Goal: Information Seeking & Learning: Learn about a topic

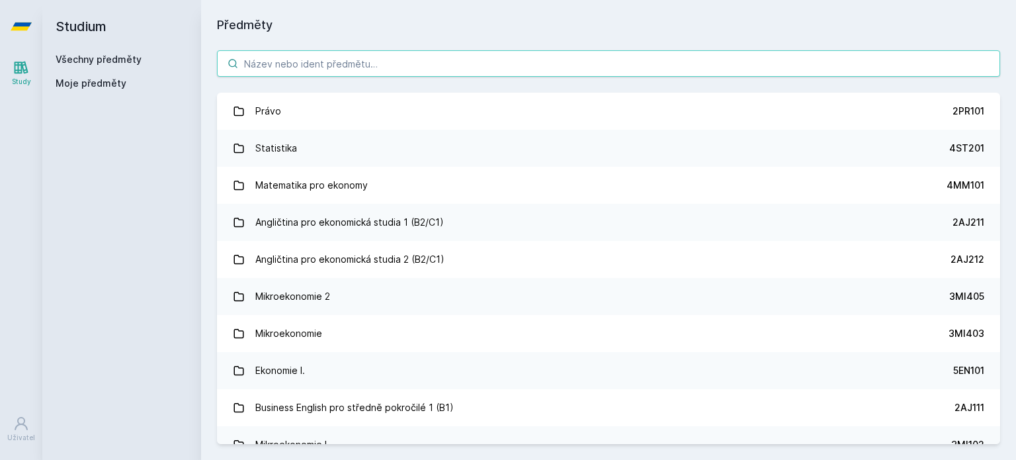
click at [577, 67] on input "search" at bounding box center [608, 63] width 783 height 26
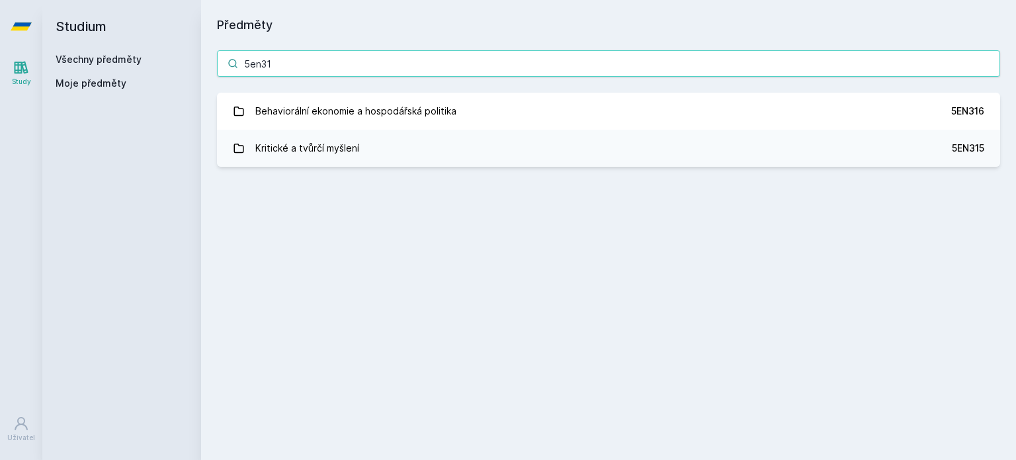
click at [577, 67] on input "5en31" at bounding box center [608, 63] width 783 height 26
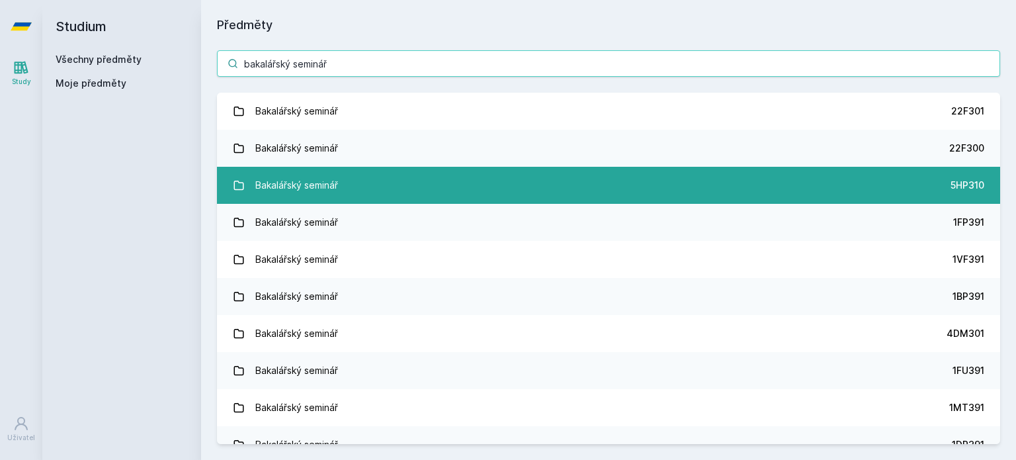
type input "bakalářský seminář"
click at [915, 187] on link "Bakalářský seminář 5HP310" at bounding box center [608, 185] width 783 height 37
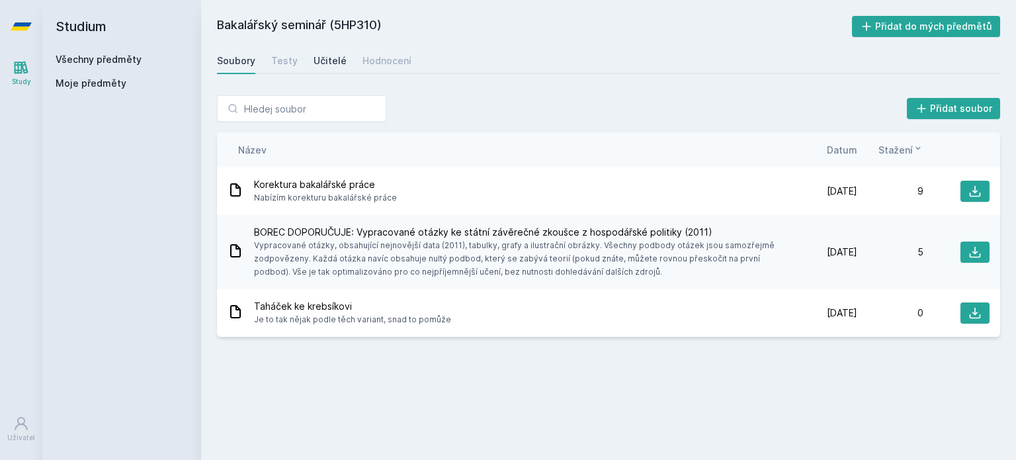
click at [331, 56] on div "Učitelé" at bounding box center [329, 60] width 33 height 13
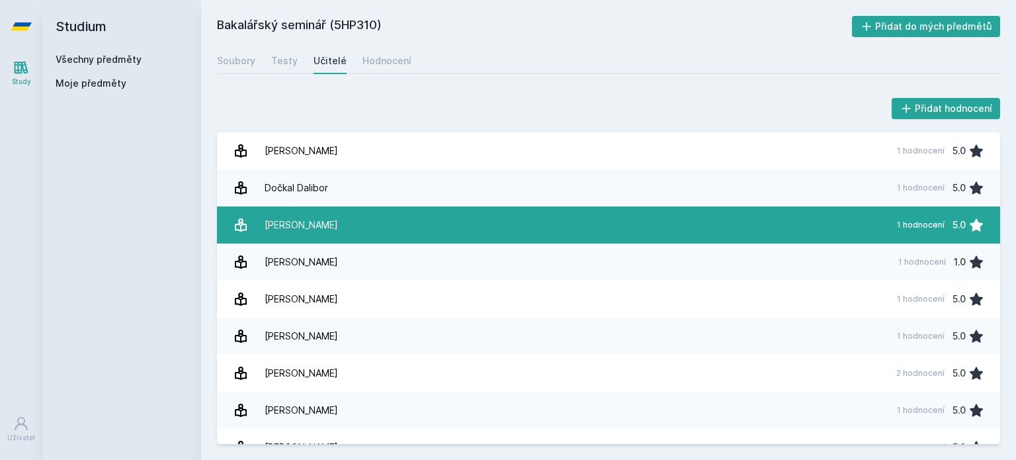
scroll to position [58, 0]
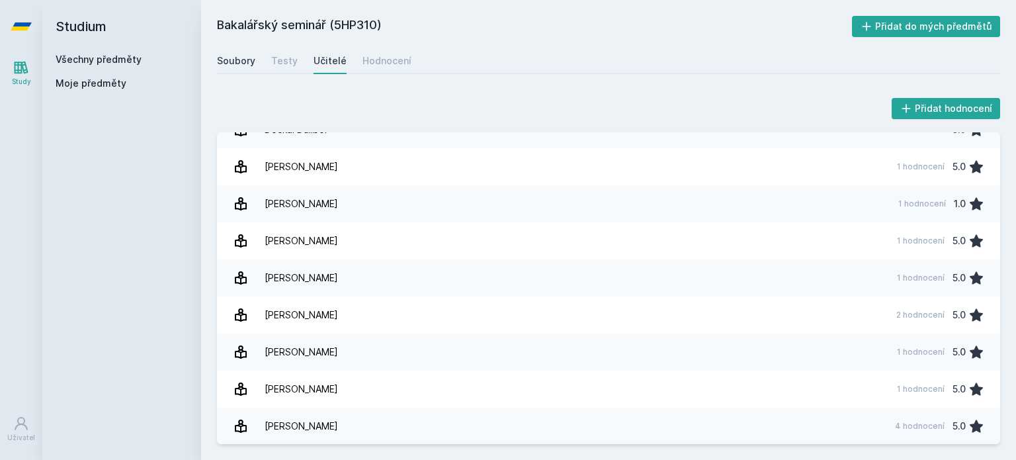
click at [241, 50] on link "Soubory" at bounding box center [236, 61] width 38 height 26
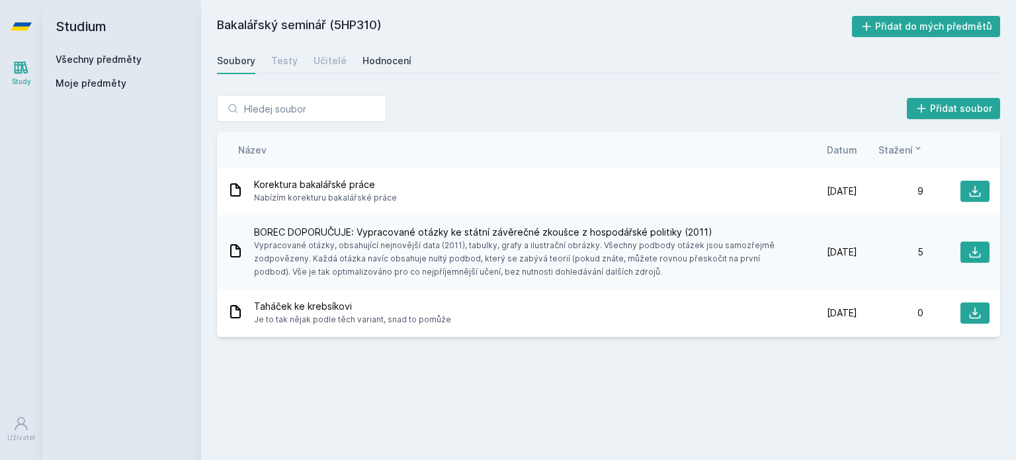
click at [379, 61] on div "Hodnocení" at bounding box center [386, 60] width 49 height 13
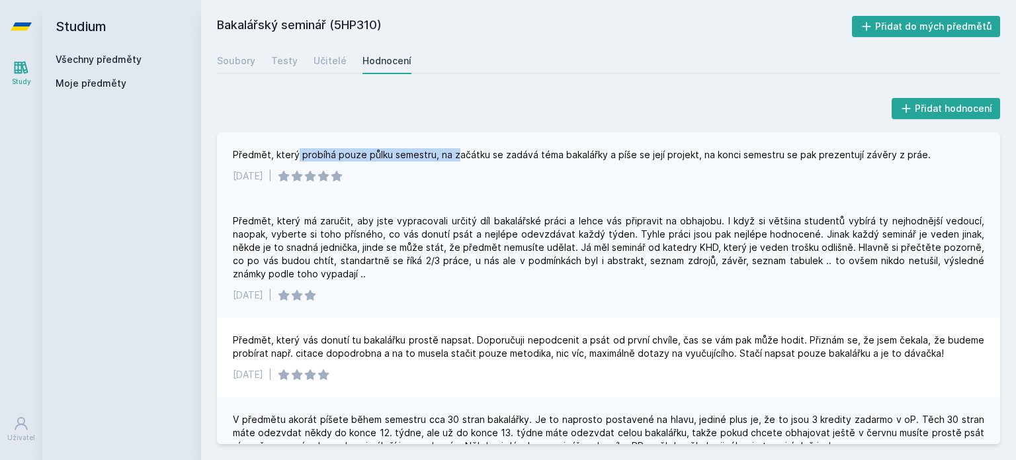
drag, startPoint x: 298, startPoint y: 151, endPoint x: 453, endPoint y: 157, distance: 154.8
click at [453, 157] on div "Předmět, který probíhá pouze půlku semestru, na začátku se zadává téma bakalářk…" at bounding box center [582, 154] width 698 height 13
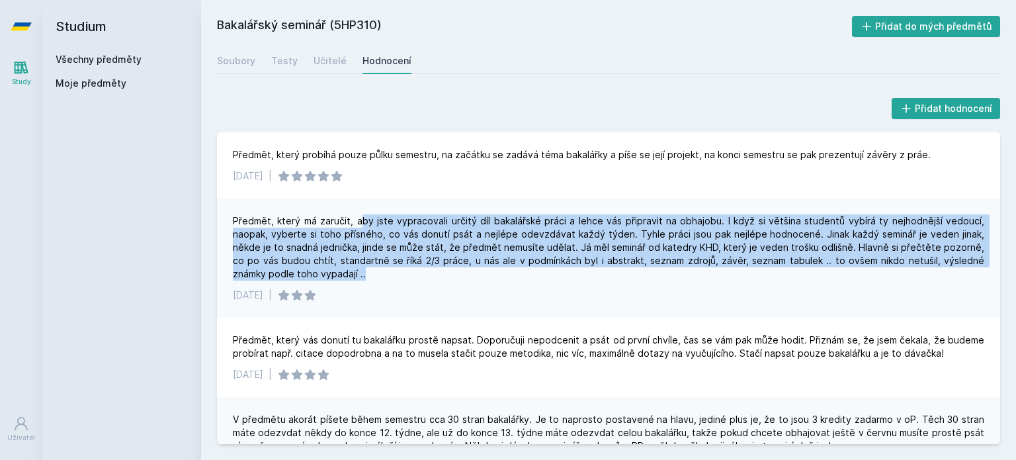
drag, startPoint x: 360, startPoint y: 224, endPoint x: 801, endPoint y: 272, distance: 444.5
click at [801, 272] on div "Předmět, který má zaručit, aby jste vypracovali určitý díl bakalářské práci a l…" at bounding box center [608, 247] width 751 height 66
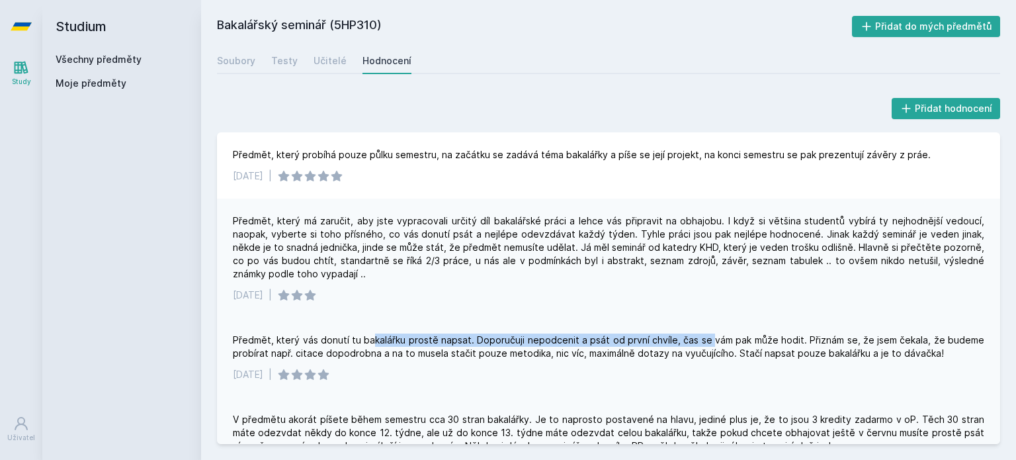
drag, startPoint x: 374, startPoint y: 335, endPoint x: 708, endPoint y: 328, distance: 334.0
click at [708, 328] on div "Předmět, který vás donutí tu bakalářku prostě napsat. Doporučuji nepodcenit a p…" at bounding box center [608, 356] width 783 height 79
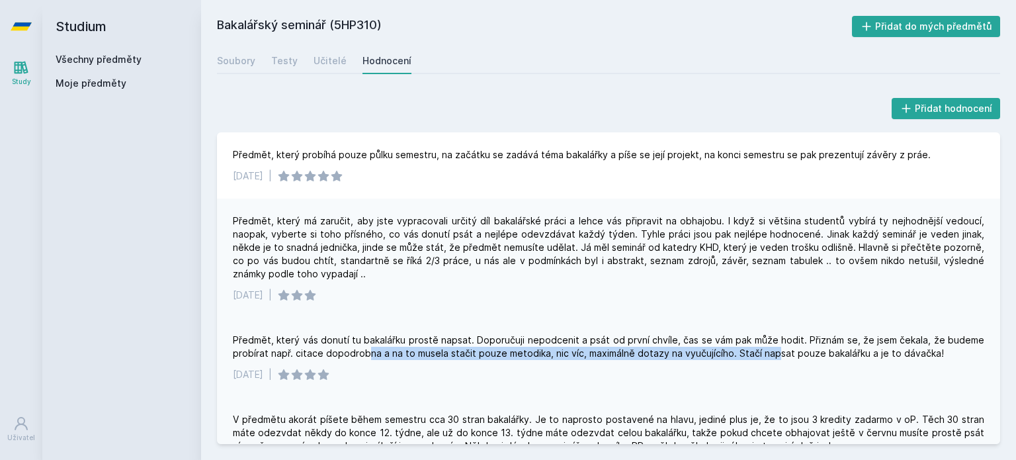
drag, startPoint x: 367, startPoint y: 357, endPoint x: 768, endPoint y: 352, distance: 400.8
click at [768, 352] on div "Předmět, který vás donutí tu bakalářku prostě napsat. Doporučuji nepodcenit a p…" at bounding box center [608, 346] width 751 height 26
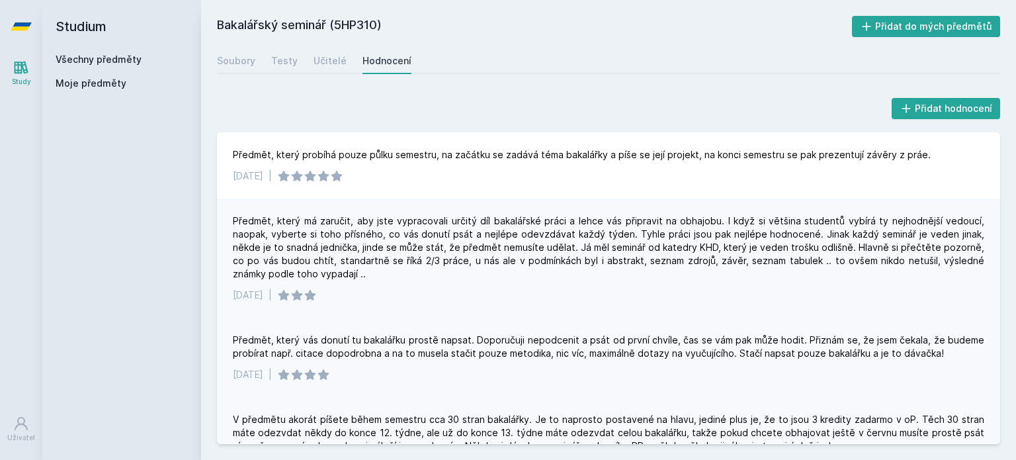
scroll to position [66, 0]
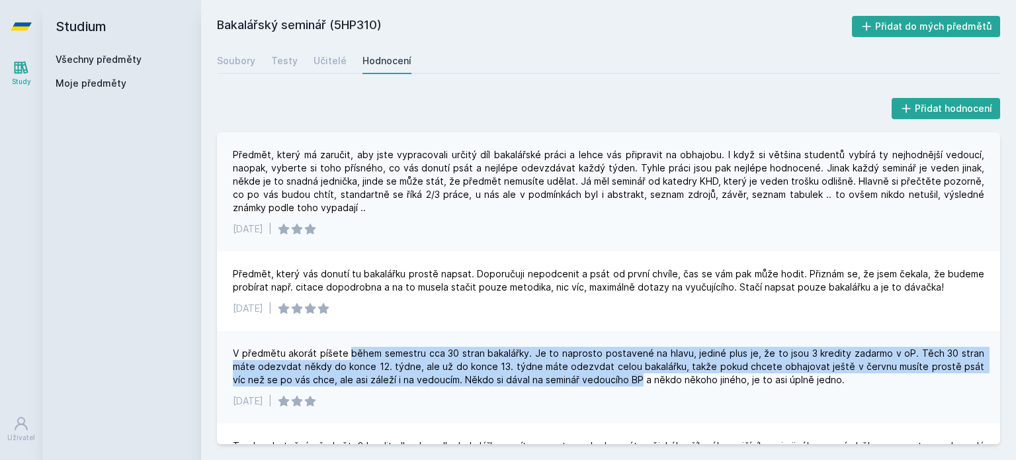
drag, startPoint x: 347, startPoint y: 350, endPoint x: 620, endPoint y: 383, distance: 275.0
click at [620, 383] on div "V předmětu akorát píšete během semestru cca 30 stran bakalářky. Je to naprosto …" at bounding box center [608, 367] width 751 height 40
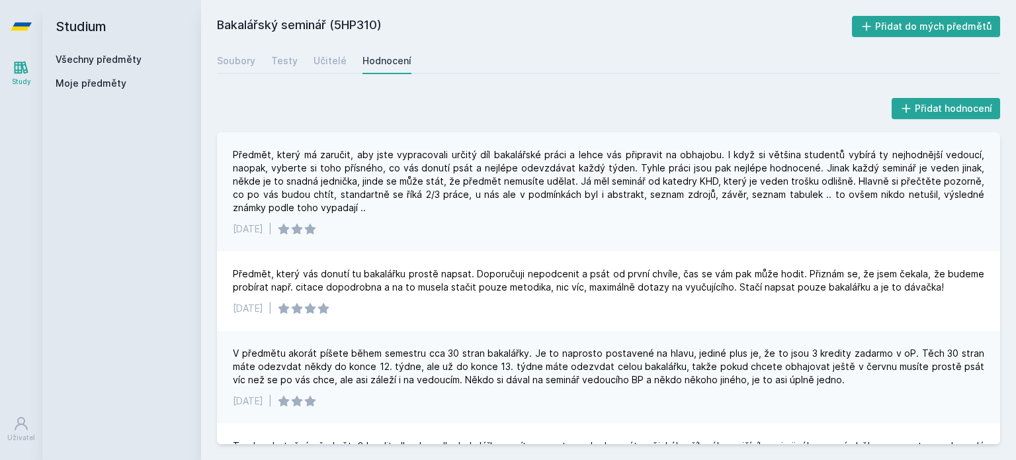
scroll to position [198, 0]
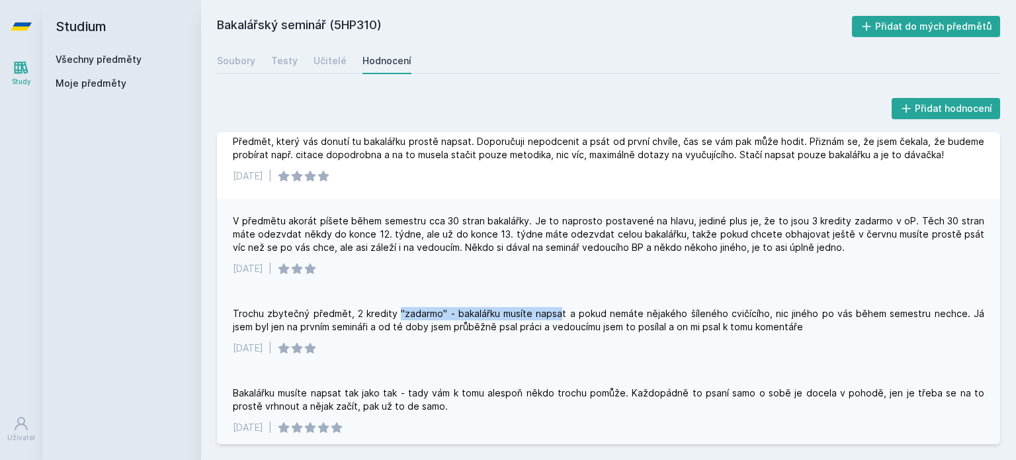
drag, startPoint x: 391, startPoint y: 313, endPoint x: 548, endPoint y: 315, distance: 156.7
click at [548, 315] on div "Trochu zbytečný předmět, 2 kredity "zadarmo" - bakalářku musíte napsat a pokud …" at bounding box center [608, 320] width 751 height 26
click at [385, 391] on div "Bakalářku musíte napsat tak jako tak - tady vám k tomu alespoň někdo trochu pom…" at bounding box center [608, 399] width 751 height 26
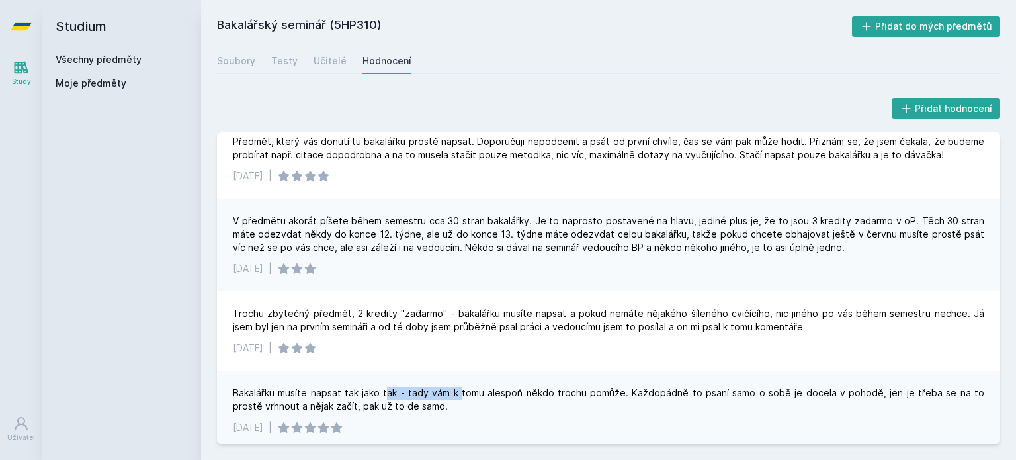
drag, startPoint x: 385, startPoint y: 391, endPoint x: 452, endPoint y: 388, distance: 67.5
click at [452, 388] on div "Bakalářku musíte napsat tak jako tak - tady vám k tomu alespoň někdo trochu pom…" at bounding box center [608, 399] width 751 height 26
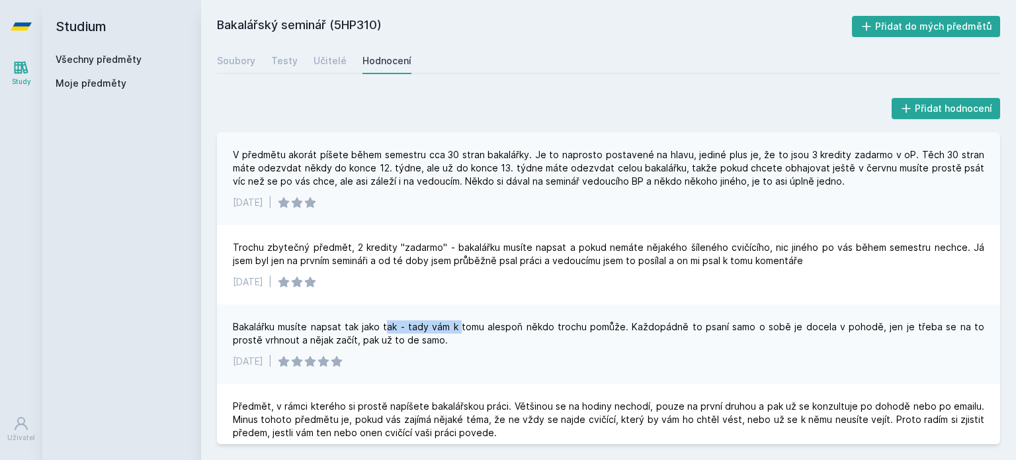
scroll to position [331, 0]
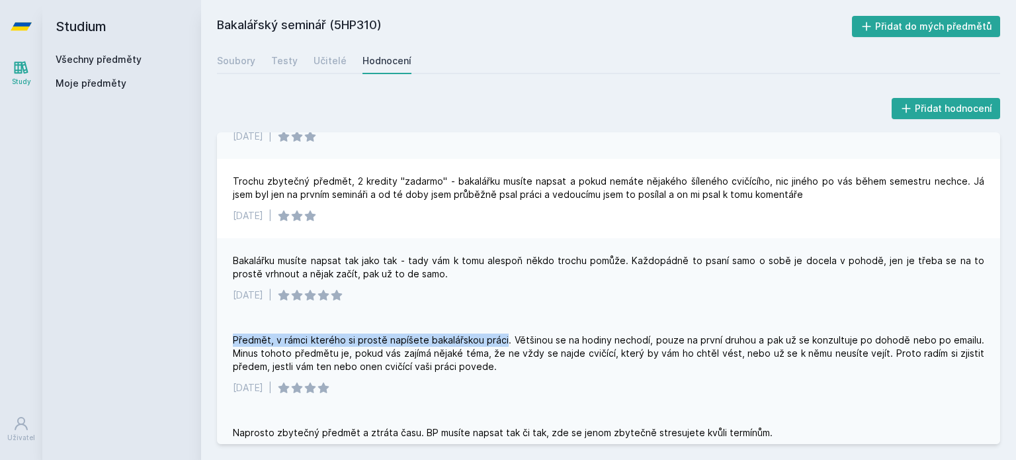
drag, startPoint x: 233, startPoint y: 337, endPoint x: 505, endPoint y: 335, distance: 272.5
click at [505, 335] on div "Předmět, v rámci kterého si prostě napíšete bakalářskou práci. Většinou se na h…" at bounding box center [608, 353] width 751 height 40
